Goal: Task Accomplishment & Management: Manage account settings

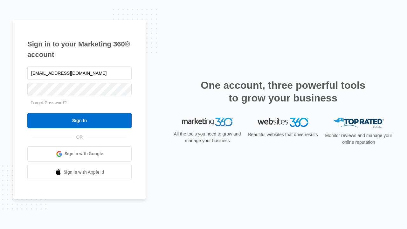
type input "[EMAIL_ADDRESS][DOMAIN_NAME]"
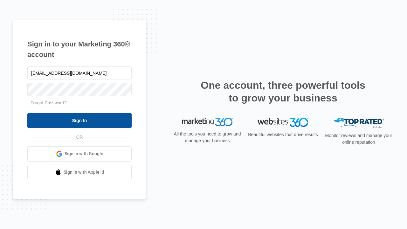
click at [80, 120] on input "Sign In" at bounding box center [79, 120] width 104 height 15
